Goal: Information Seeking & Learning: Learn about a topic

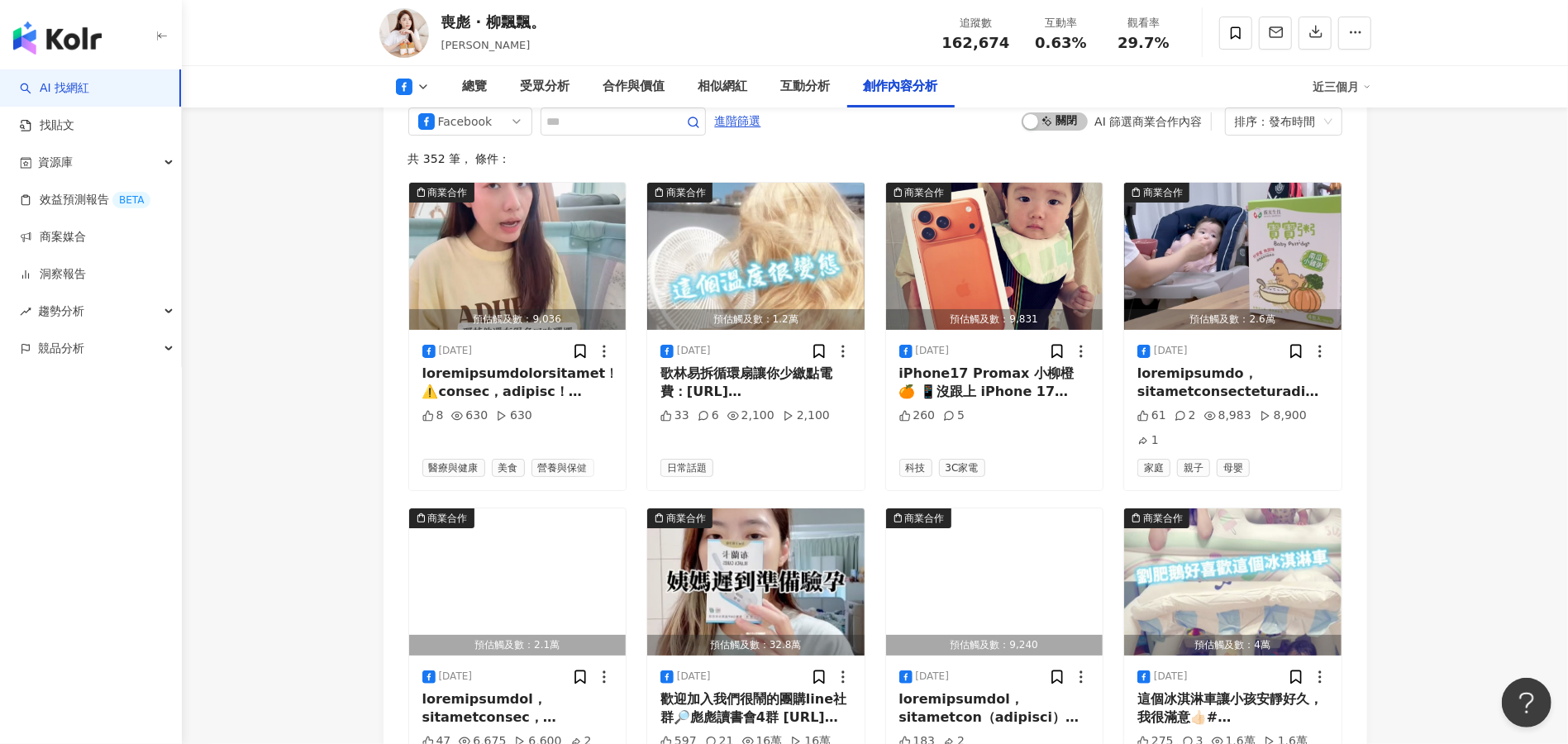
scroll to position [4640, 0]
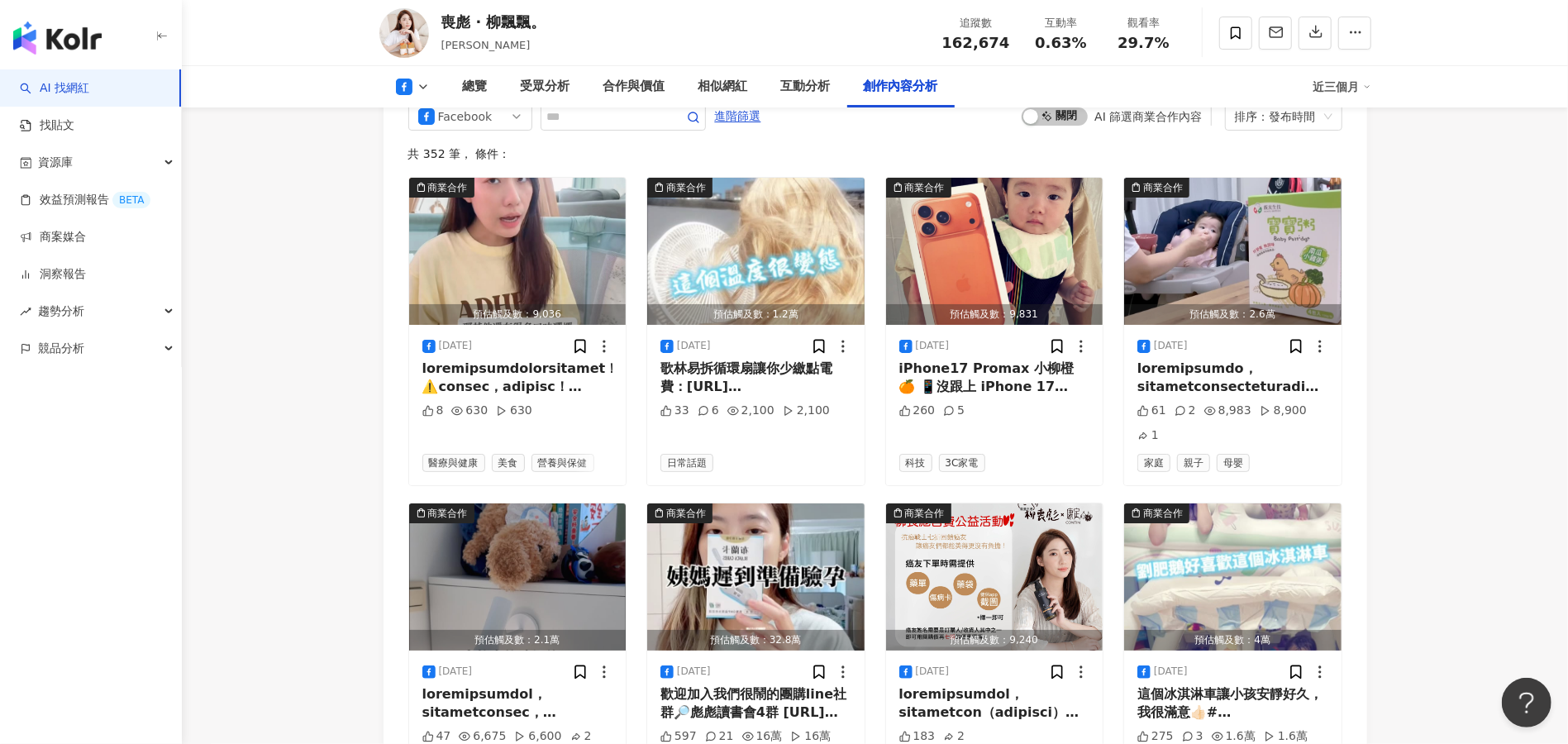
click at [69, 96] on link "AI 找網紅" at bounding box center [55, 88] width 70 height 17
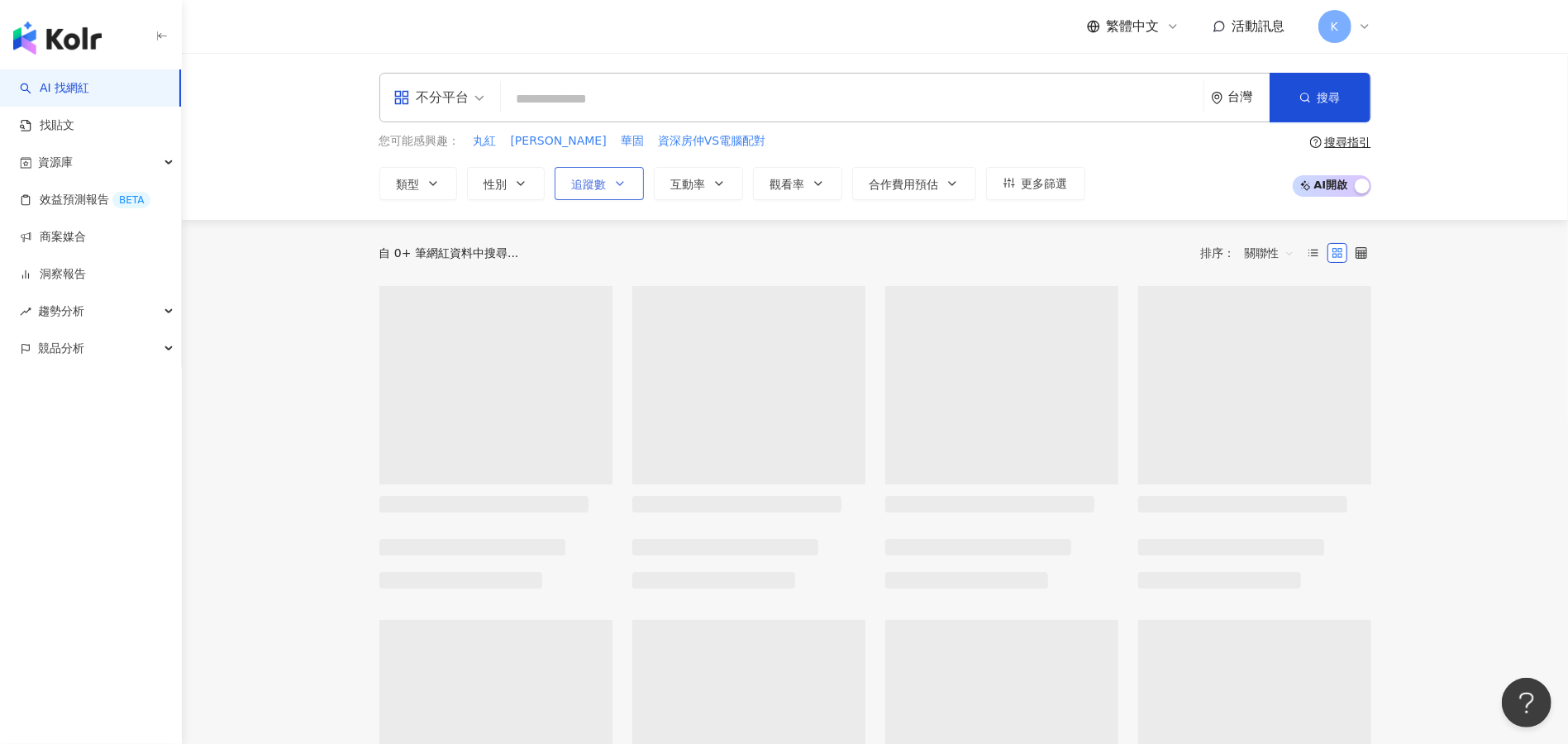
click at [620, 177] on icon "button" at bounding box center [620, 184] width 13 height 13
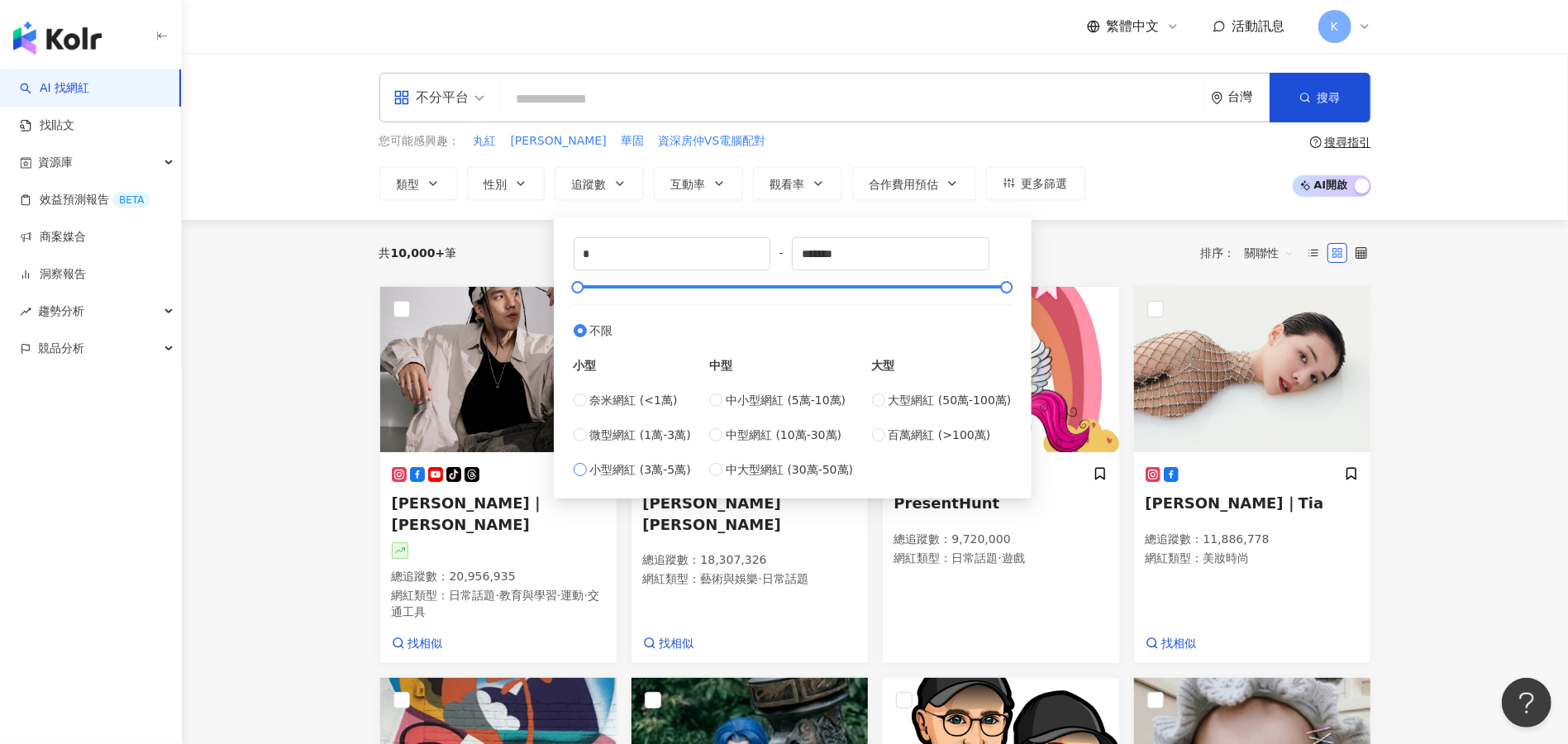
click at [577, 477] on label "小型網紅 (3萬-5萬)" at bounding box center [633, 469] width 118 height 18
type input "*****"
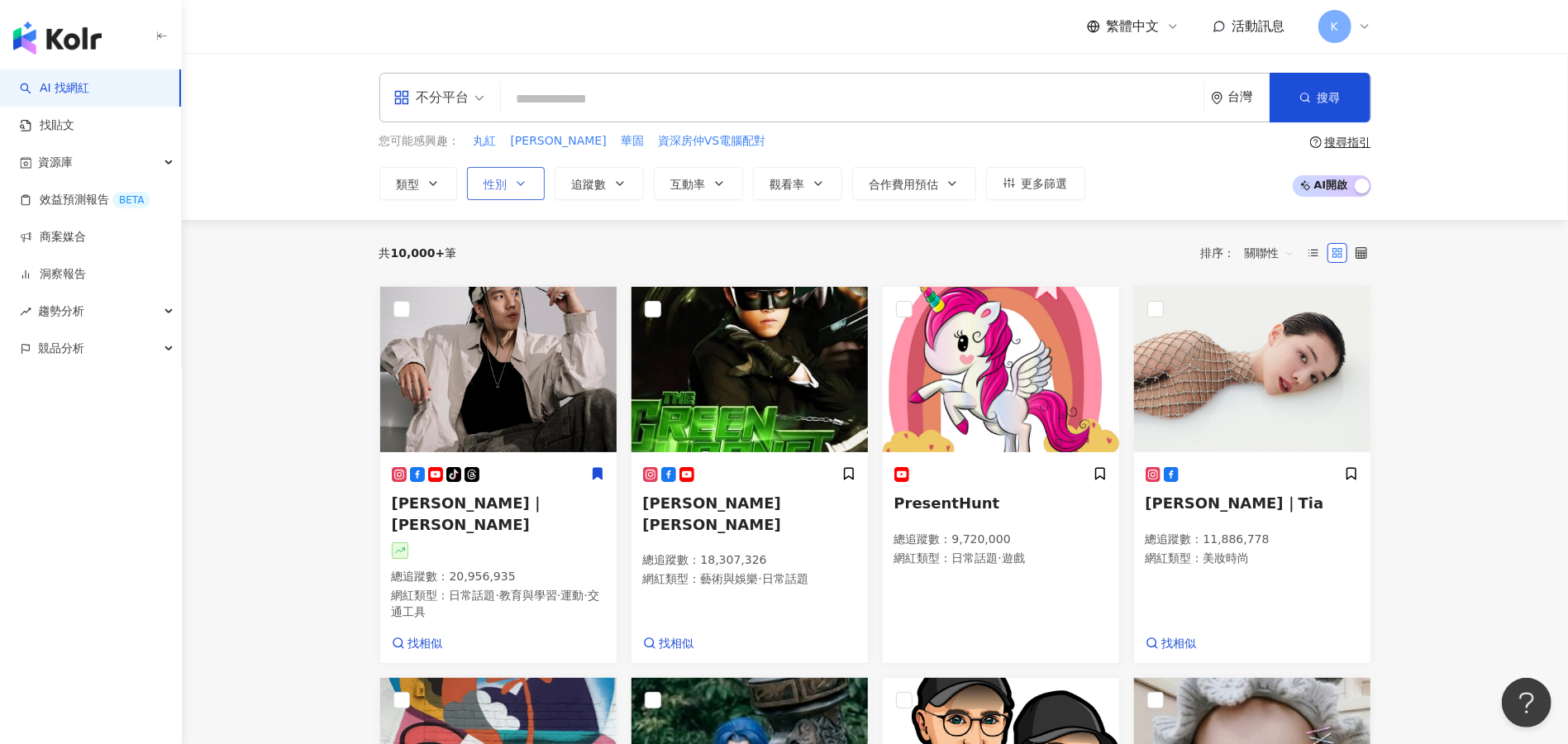
click at [506, 181] on span "性別" at bounding box center [496, 185] width 23 height 13
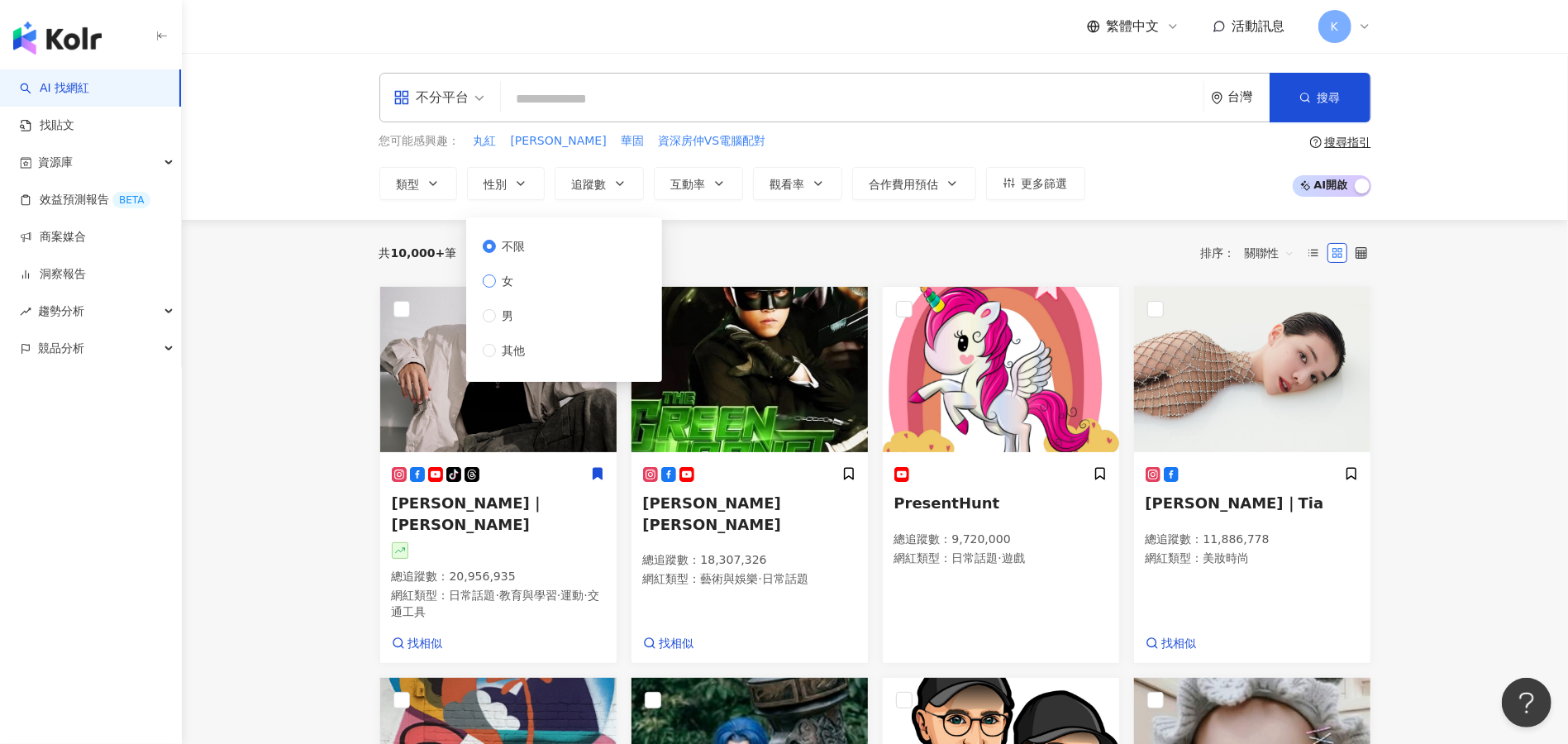
click at [514, 285] on span "女" at bounding box center [508, 281] width 25 height 18
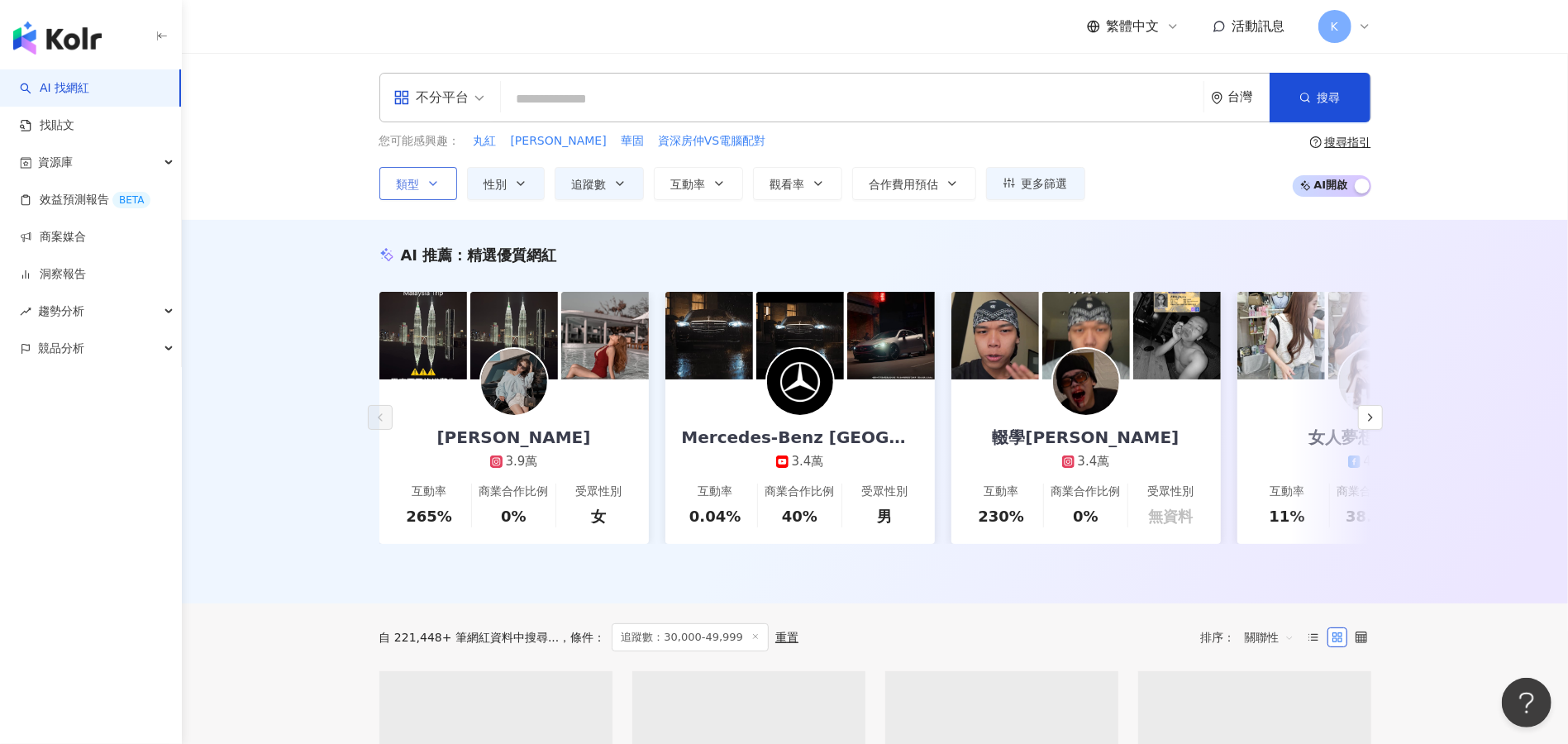
drag, startPoint x: 319, startPoint y: 207, endPoint x: 428, endPoint y: 194, distance: 109.8
click at [428, 194] on div "不分平台 台灣 搜尋 您可能感興趣： 丸紅 慕斯瓶 華固 資深房仲VS電腦配對 類型 性別 追蹤數 互動率 觀看率 合作費用預估 更多篩選 ***** - *…" at bounding box center [875, 137] width 1386 height 167
click at [428, 194] on button "類型" at bounding box center [418, 184] width 78 height 33
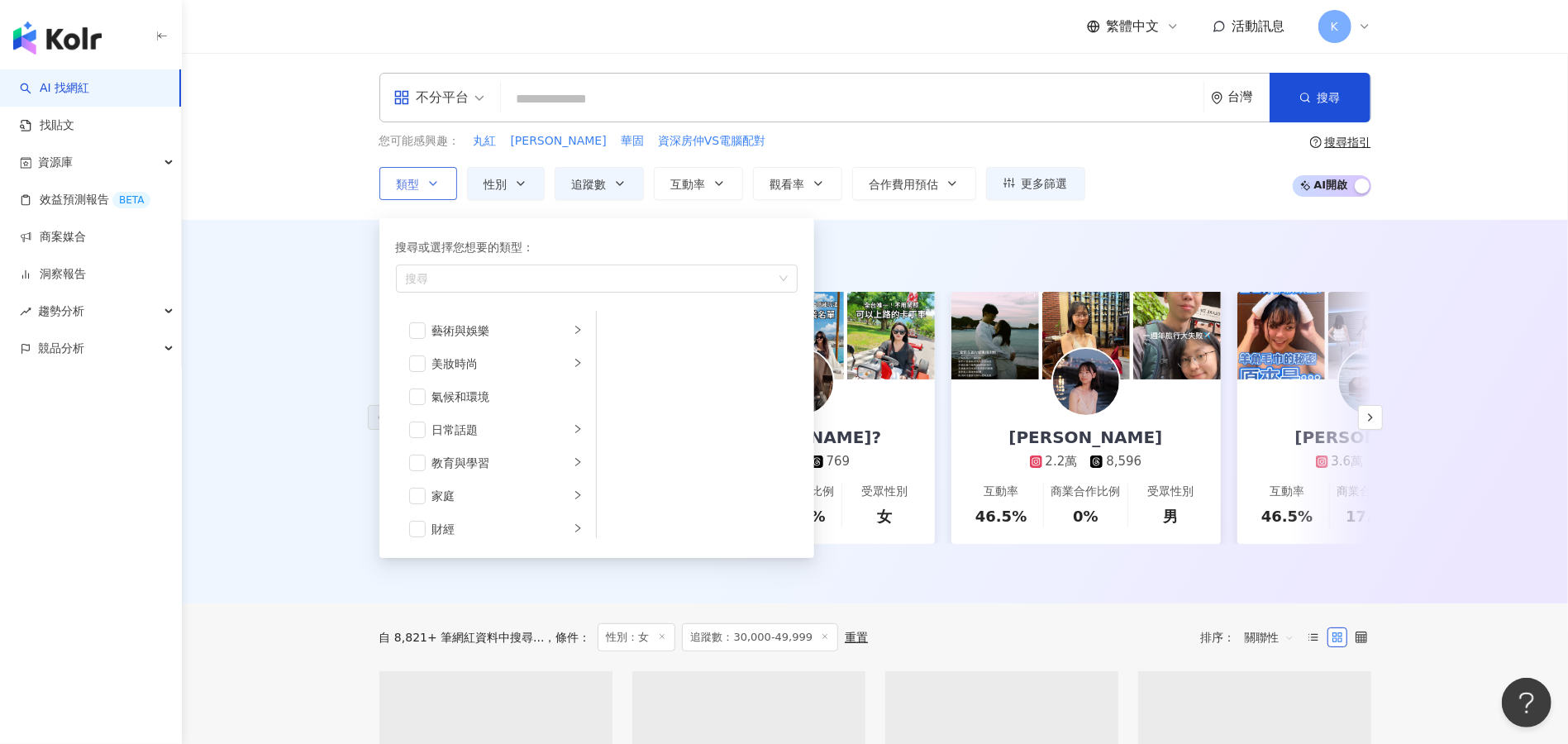
scroll to position [5, 0]
click at [417, 361] on span "button" at bounding box center [418, 360] width 17 height 17
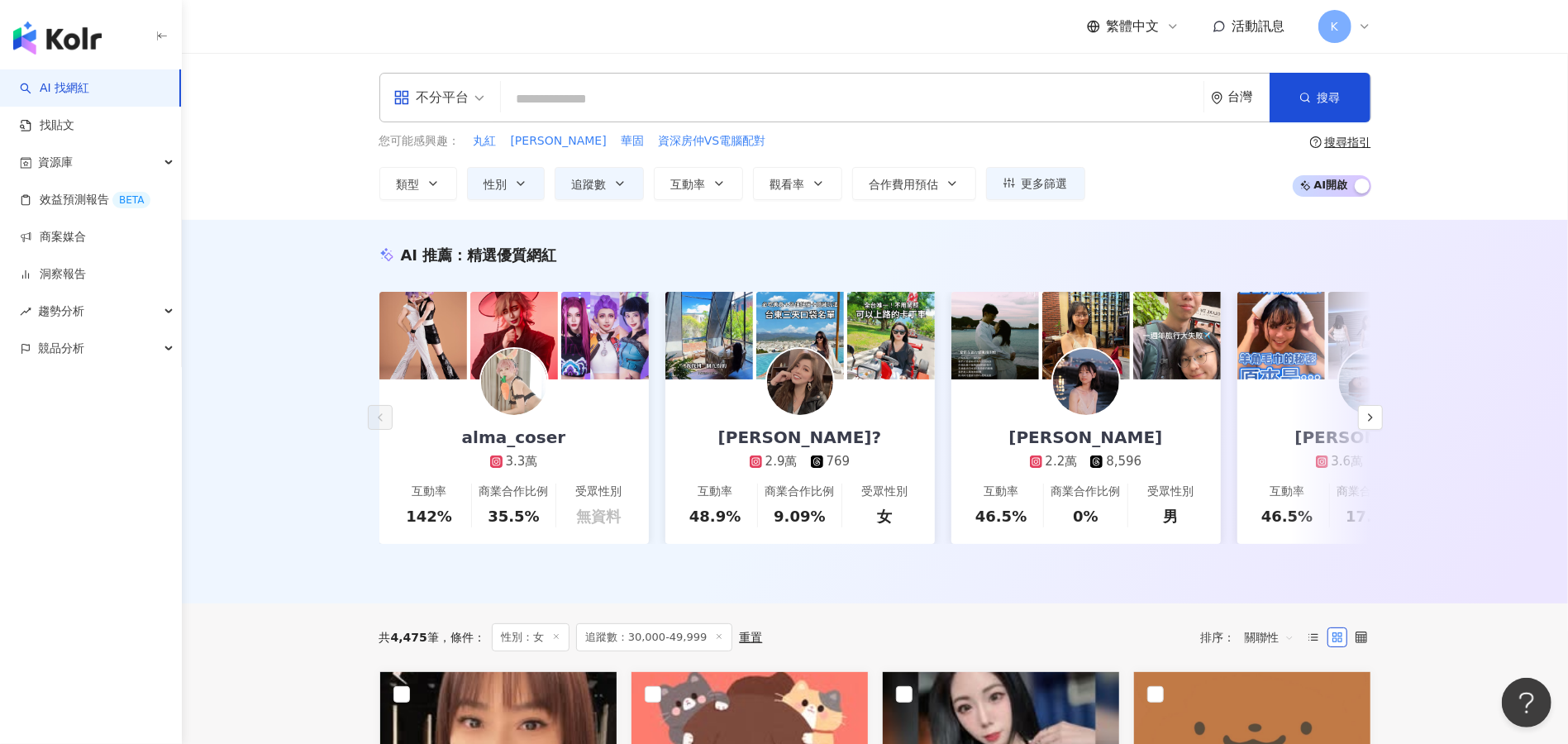
click at [1523, 210] on div "不分平台 台灣 搜尋 您可能感興趣： 丸紅 慕斯瓶 華固 資深房仲VS電腦配對 類型 搜尋或選擇您想要的類型： 美妝時尚 藝術與娛樂 美妝時尚 氣候和環境 日…" at bounding box center [875, 137] width 1386 height 167
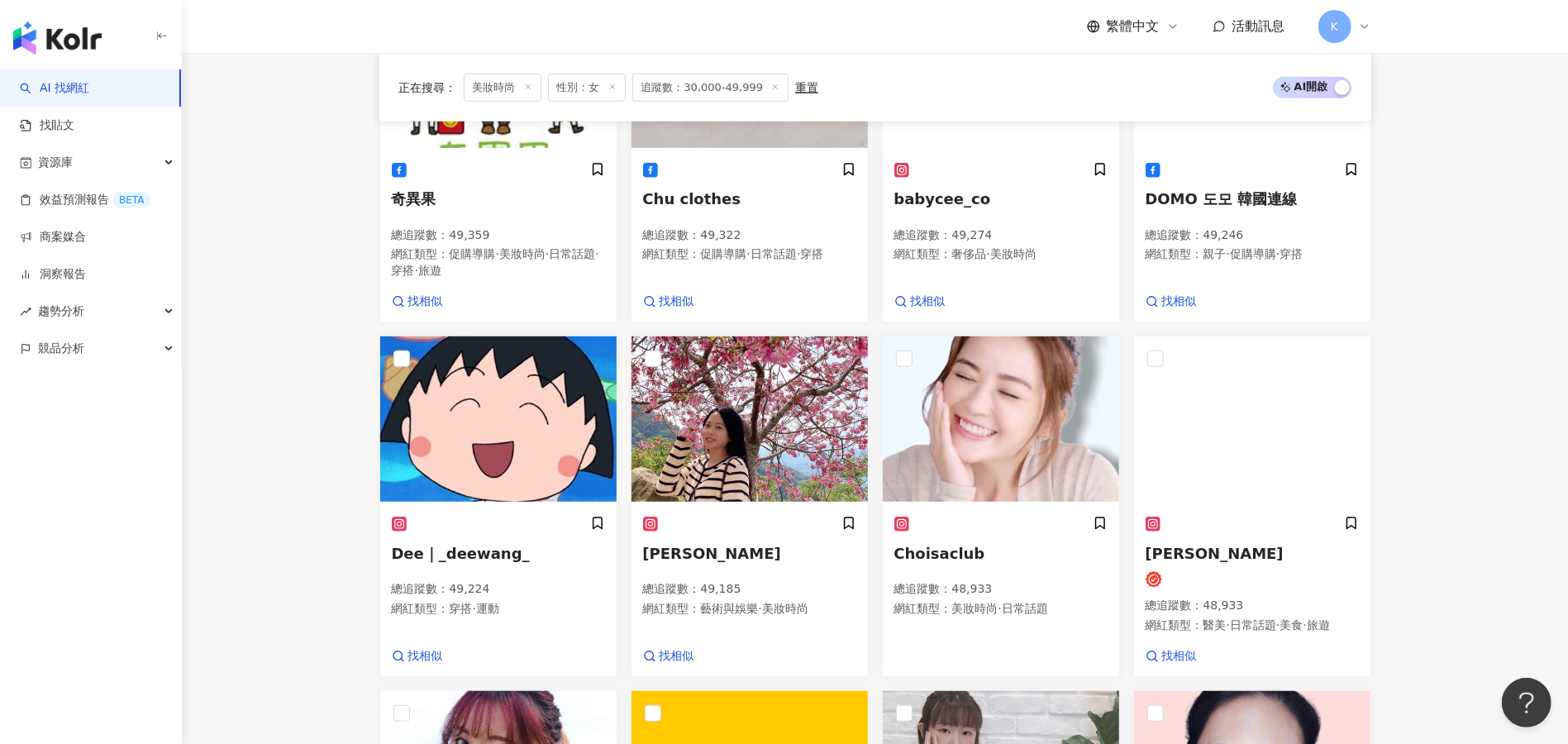
scroll to position [717, 0]
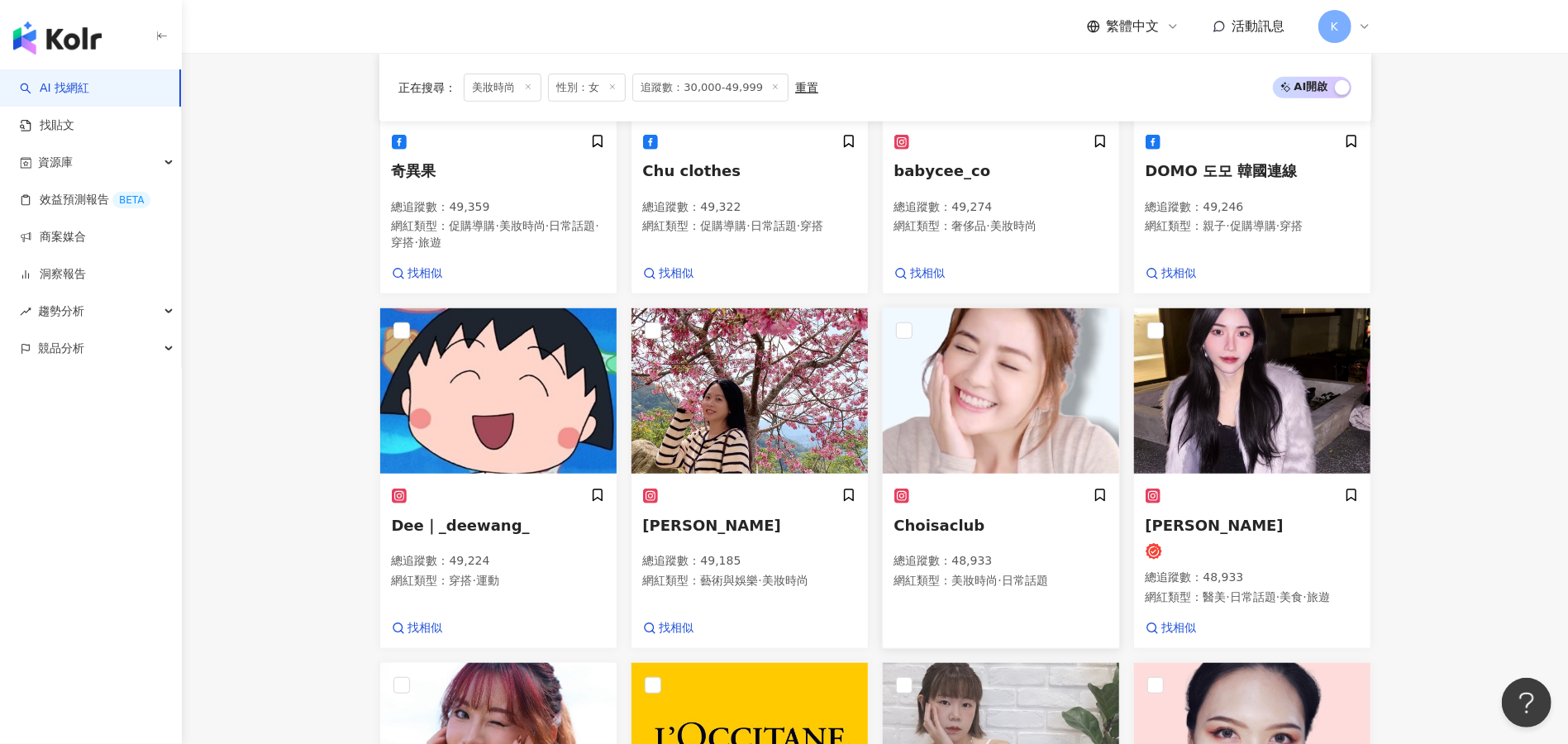
click at [934, 535] on span "Choisaclub" at bounding box center [939, 525] width 91 height 17
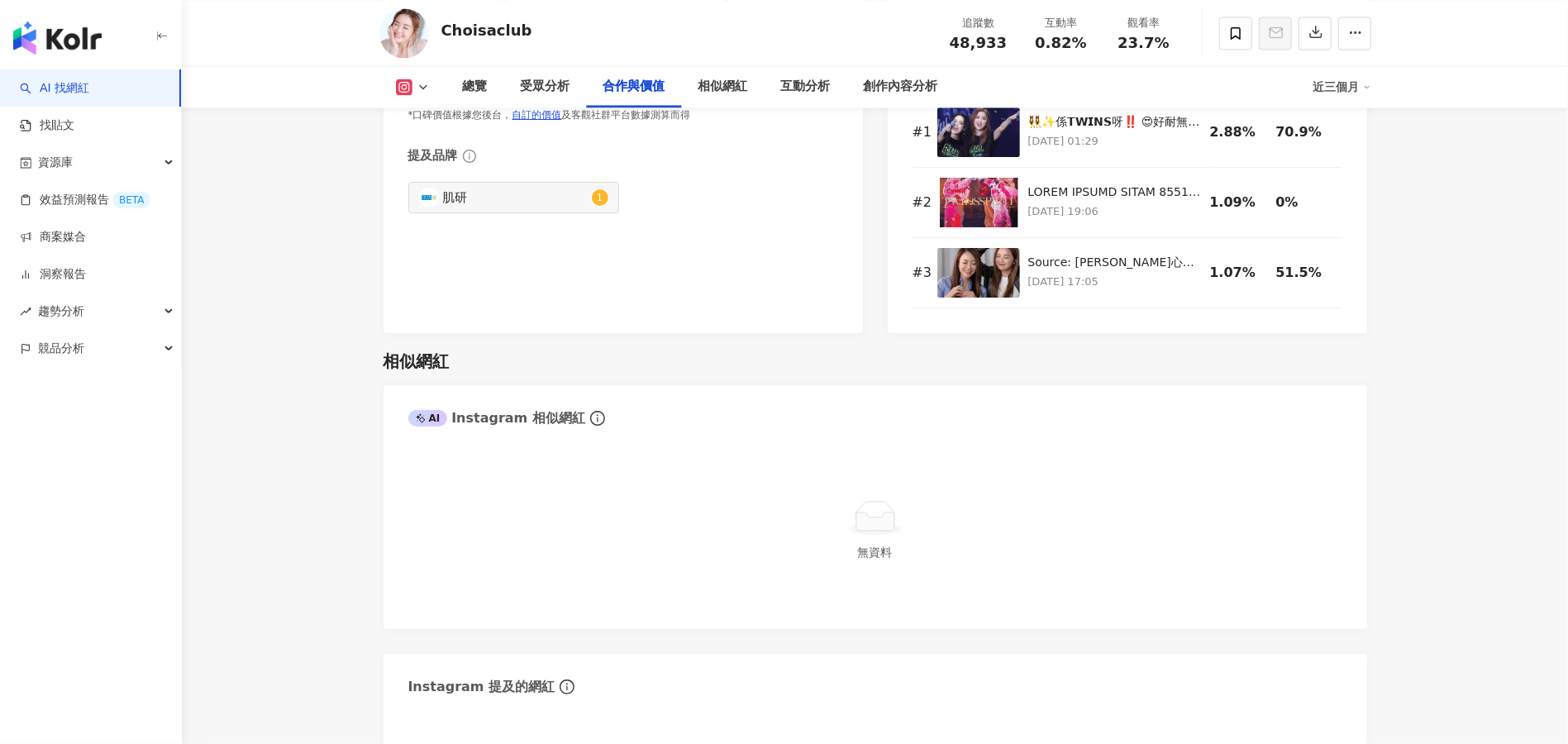
scroll to position [2413, 0]
